Goal: Find specific page/section: Find specific page/section

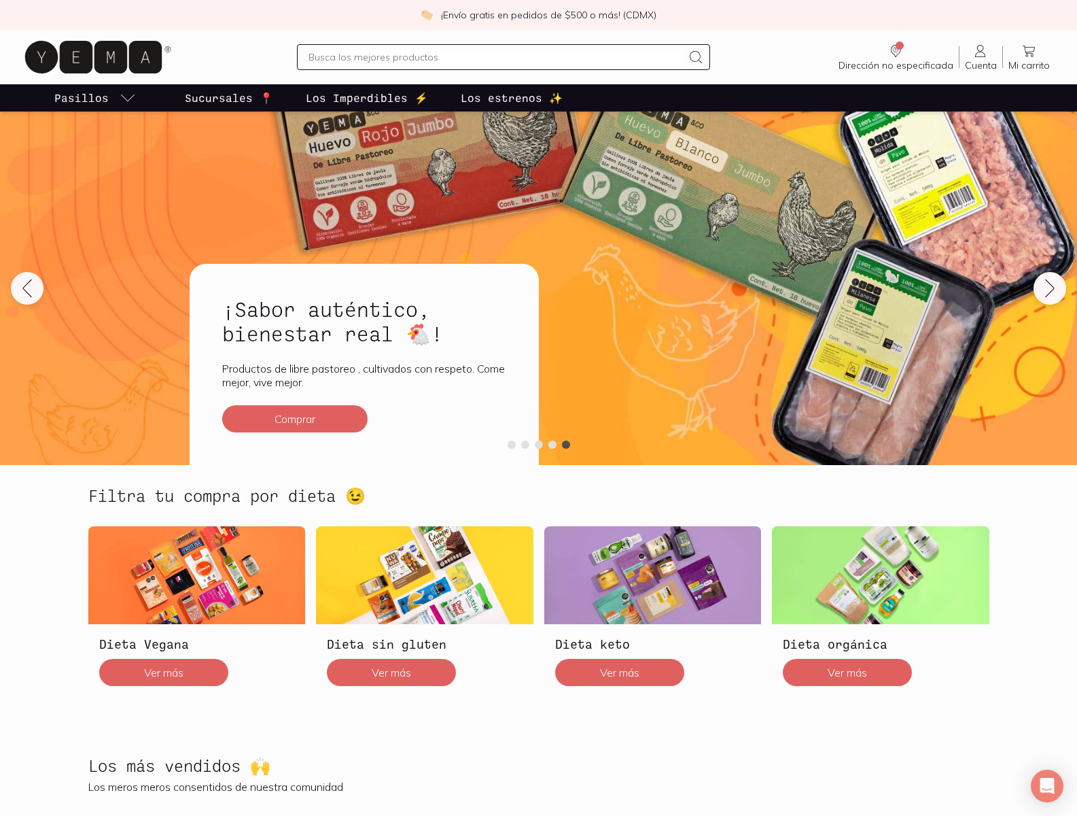
click at [896, 65] on span "Dirección no especificada" at bounding box center [896, 65] width 115 height 12
